Goal: Task Accomplishment & Management: Use online tool/utility

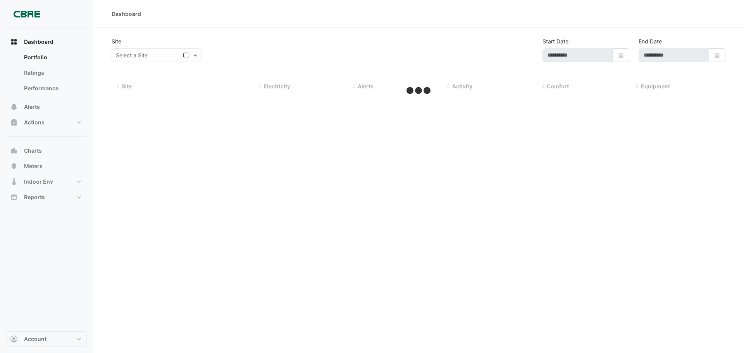
type input "**********"
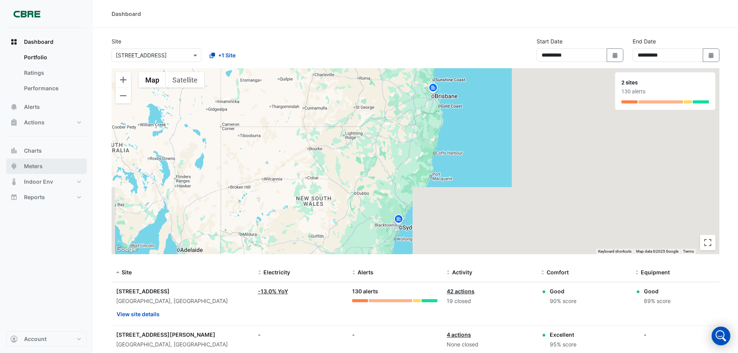
click at [64, 169] on button "Meters" at bounding box center [46, 166] width 81 height 16
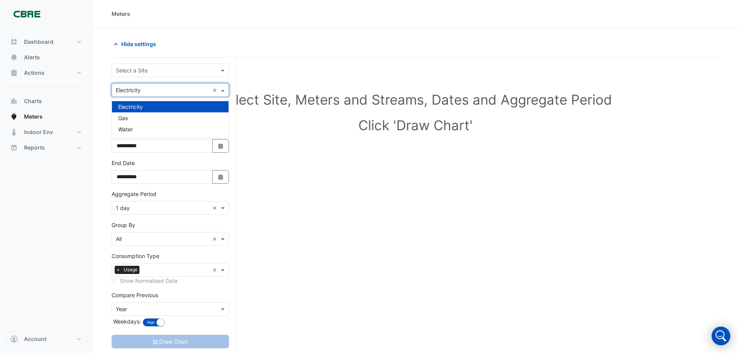
click at [224, 92] on span at bounding box center [224, 90] width 10 height 8
click at [160, 131] on div "Water" at bounding box center [170, 129] width 117 height 11
click at [154, 117] on div "Select a site to show meters" at bounding box center [170, 112] width 117 height 19
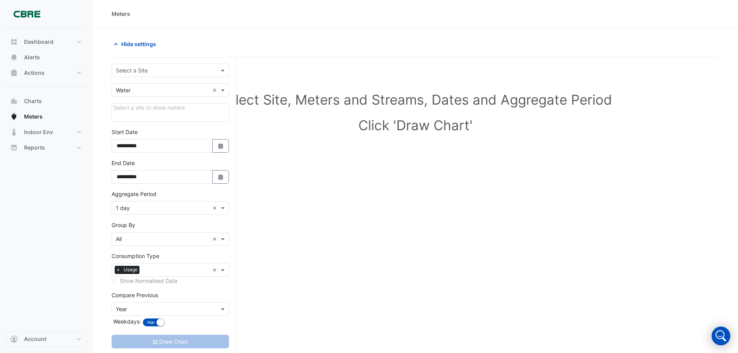
click at [153, 110] on div "Select a site to show meters" at bounding box center [170, 112] width 117 height 19
click at [163, 69] on input "text" at bounding box center [162, 71] width 93 height 8
click at [157, 87] on span "[STREET_ADDRESS]" at bounding box center [143, 87] width 51 height 7
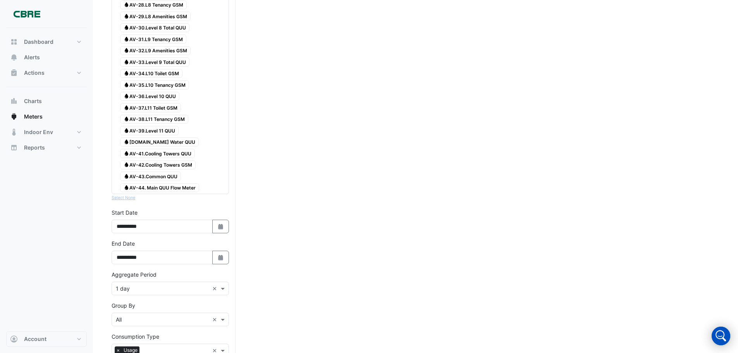
scroll to position [426, 0]
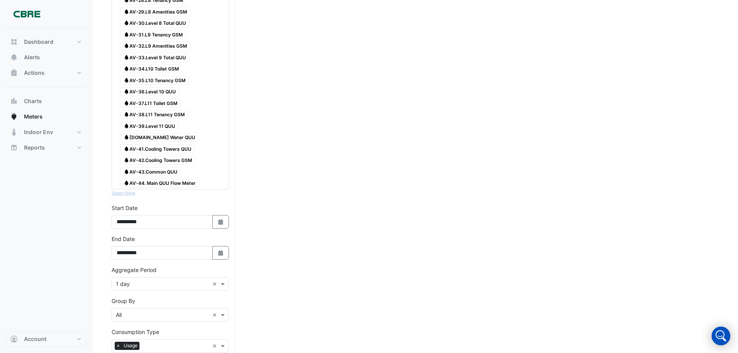
click at [177, 184] on span "Water AV-44. Main QUU Flow Meter" at bounding box center [159, 183] width 79 height 9
click at [175, 184] on span "Water AV-44. Main QUU Flow Meter" at bounding box center [159, 183] width 79 height 9
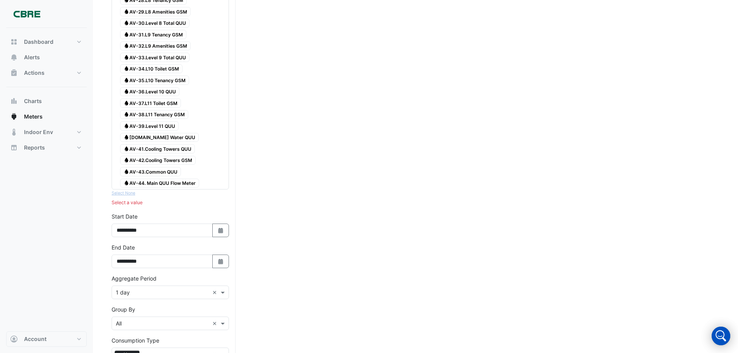
click at [175, 184] on span "Water AV-44. Main QUU Flow Meter" at bounding box center [159, 183] width 79 height 9
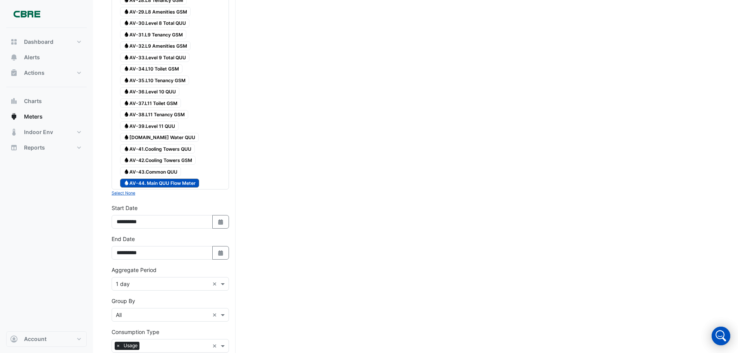
click at [175, 184] on span "Water AV-44. Main QUU Flow Meter" at bounding box center [159, 183] width 79 height 9
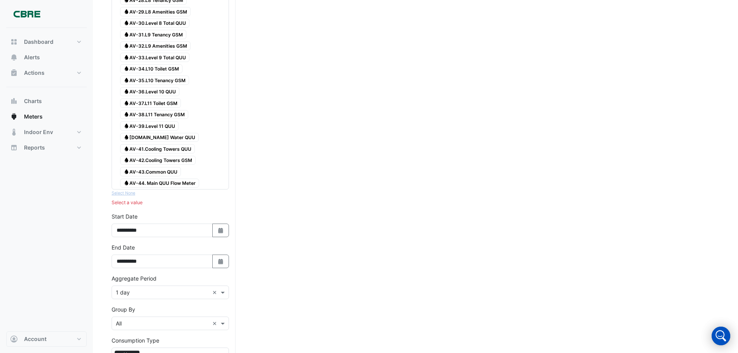
click at [175, 184] on span "Water AV-44. Main QUU Flow Meter" at bounding box center [159, 183] width 79 height 9
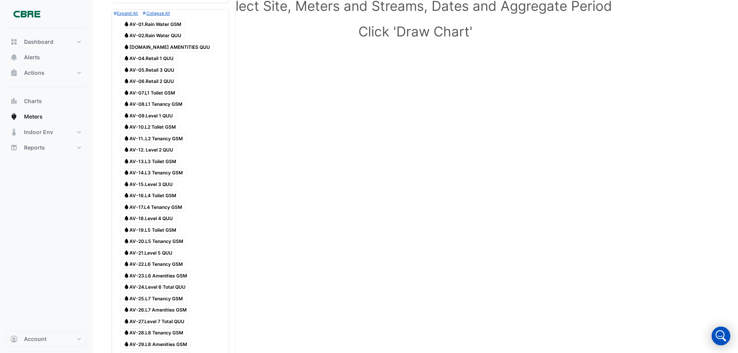
scroll to position [0, 0]
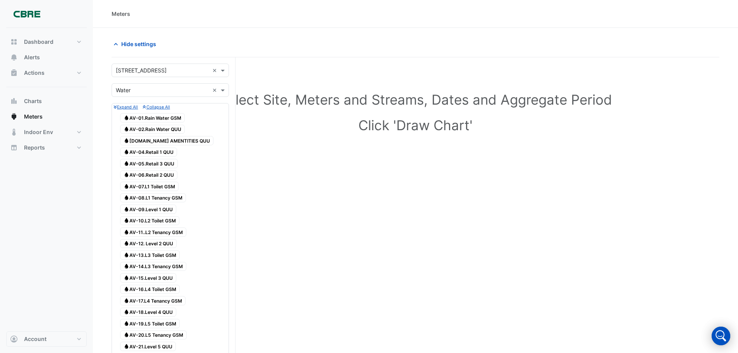
click at [173, 163] on span "Water AV-05.Retail 3 QUU" at bounding box center [149, 163] width 58 height 9
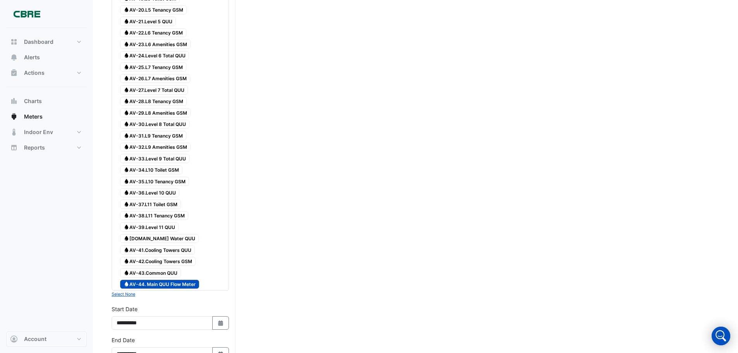
scroll to position [519, 0]
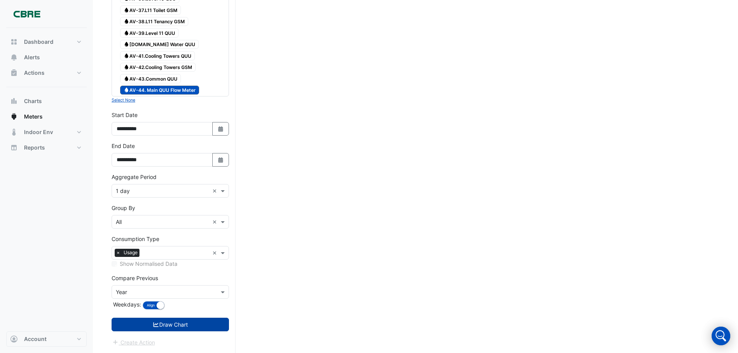
click at [195, 322] on button "Draw Chart" at bounding box center [170, 325] width 117 height 14
